Goal: Information Seeking & Learning: Learn about a topic

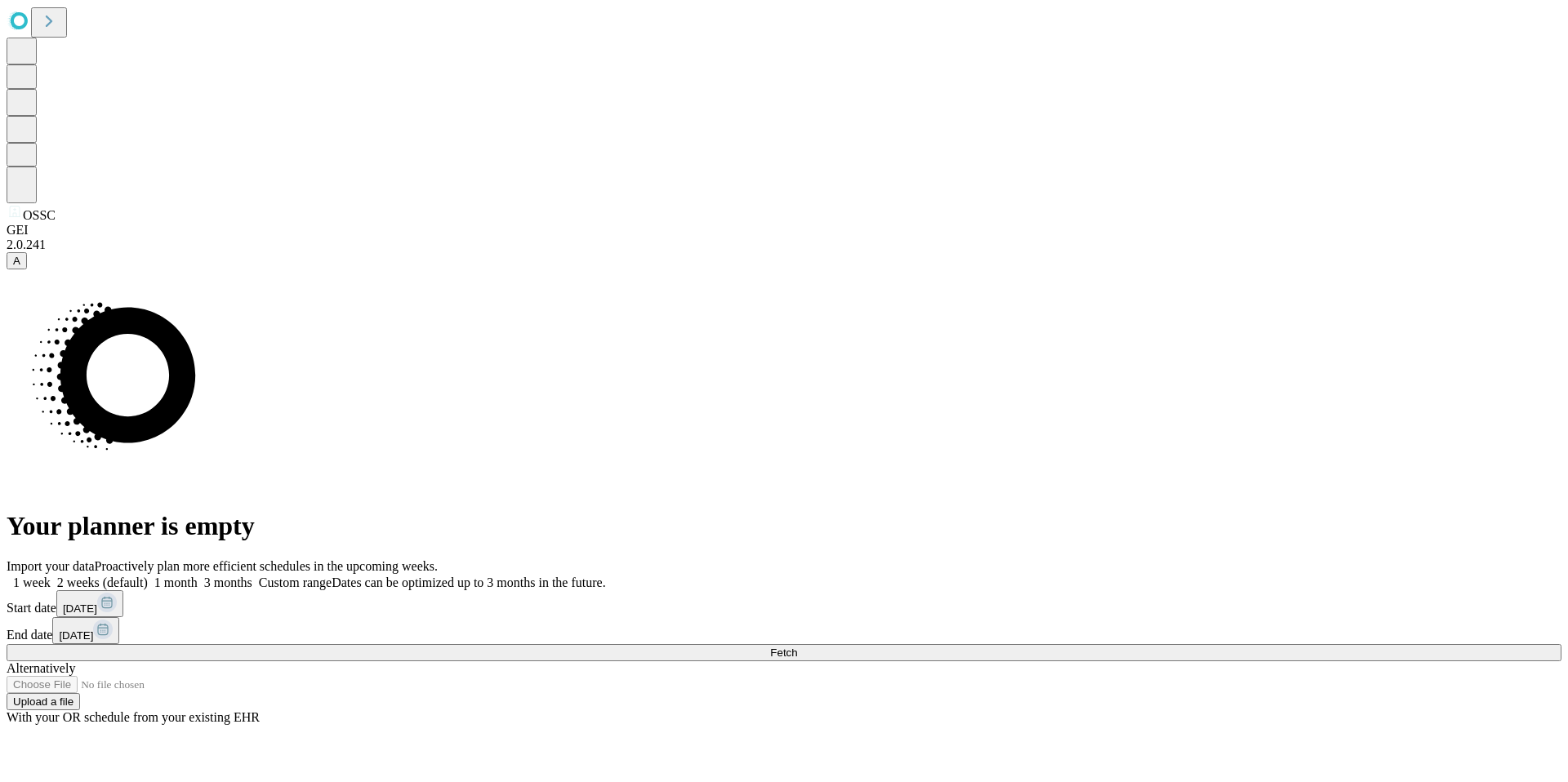
drag, startPoint x: 829, startPoint y: 181, endPoint x: 838, endPoint y: 163, distance: 20.1
click at [673, 269] on div "Your planner is empty" at bounding box center [784, 405] width 1556 height 272
